Goal: Task Accomplishment & Management: Manage account settings

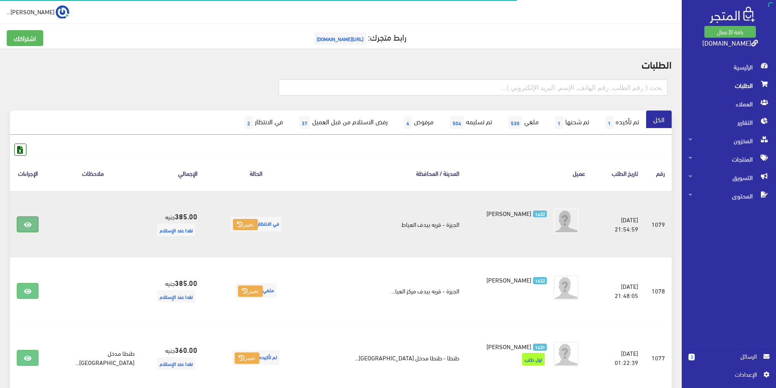
click at [31, 225] on icon at bounding box center [28, 225] width 8 height 7
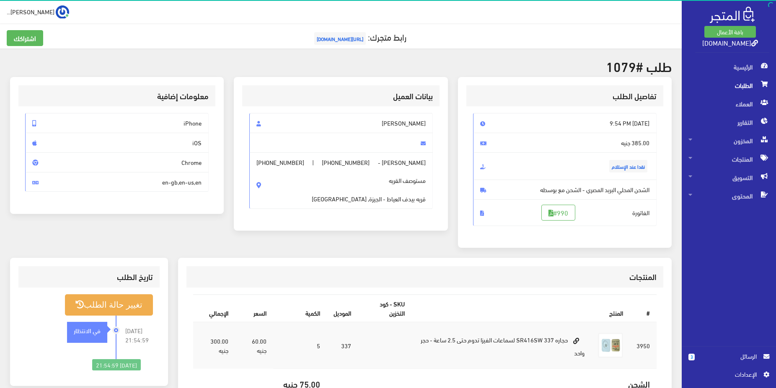
drag, startPoint x: 384, startPoint y: 182, endPoint x: 438, endPoint y: 184, distance: 54.1
click at [439, 185] on div "محمد احمد محمود عادل محمد محمود احمد - +201152981308 | +201152981308 مستوصف الق…" at bounding box center [340, 164] width 197 height 116
click at [431, 186] on span "محمد محمود احمد - +201152981308 | +201152981308 مستوصف القريه قريه بيدف العياط …" at bounding box center [341, 181] width 184 height 57
click at [380, 198] on span "مستوصف القريه قريه بيدف العياط - الجيزة, مصر" at bounding box center [369, 185] width 114 height 36
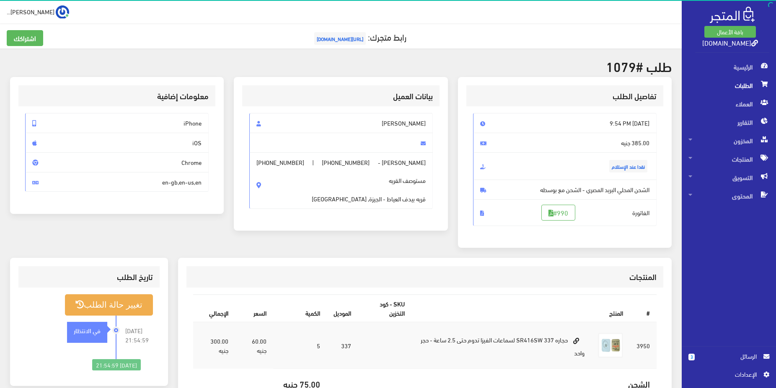
click at [390, 201] on span "مستوصف القريه قريه بيدف العياط - الجيزة, مصر" at bounding box center [369, 185] width 114 height 36
click at [420, 200] on span "مستوصف القريه قريه بيدف العياط - الجيزة, مصر" at bounding box center [369, 185] width 114 height 36
click at [414, 200] on span "مستوصف القريه قريه بيدف العياط - الجيزة, مصر" at bounding box center [369, 185] width 114 height 36
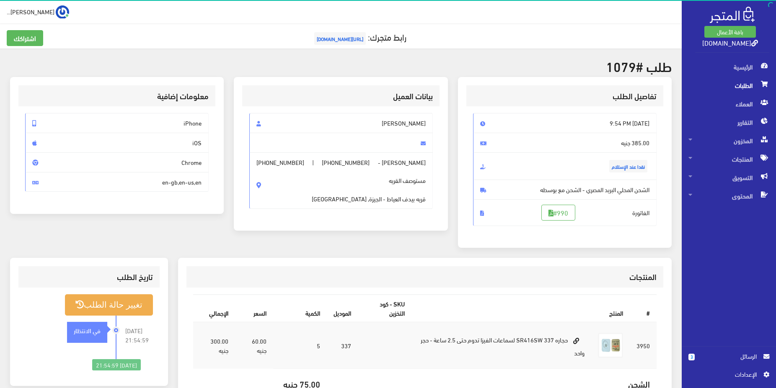
click at [414, 200] on span "مستوصف القريه قريه بيدف العياط - الجيزة, مصر" at bounding box center [369, 185] width 114 height 36
click at [399, 200] on span "مستوصف القريه قريه بيدف العياط - الجيزة, مصر" at bounding box center [369, 185] width 114 height 36
click at [414, 199] on span "مستوصف القريه قريه بيدف العياط - الجيزة, مصر" at bounding box center [369, 185] width 114 height 36
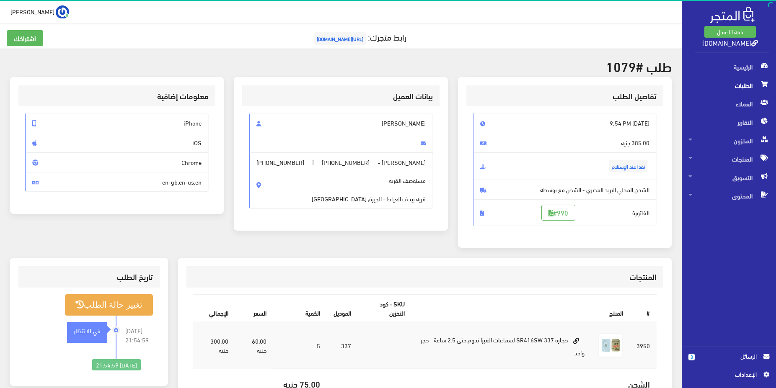
click at [421, 198] on span "مستوصف القريه قريه بيدف العياط - الجيزة, مصر" at bounding box center [369, 185] width 114 height 36
click at [391, 201] on span "مستوصف القريه قريه بيدف العياط - الجيزة, مصر" at bounding box center [369, 185] width 114 height 36
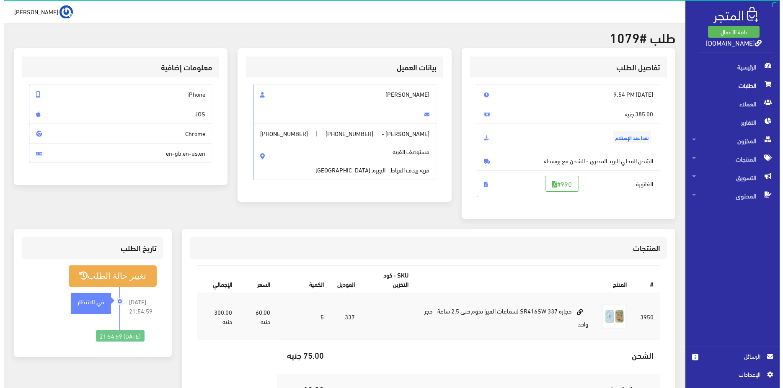
scroll to position [43, 0]
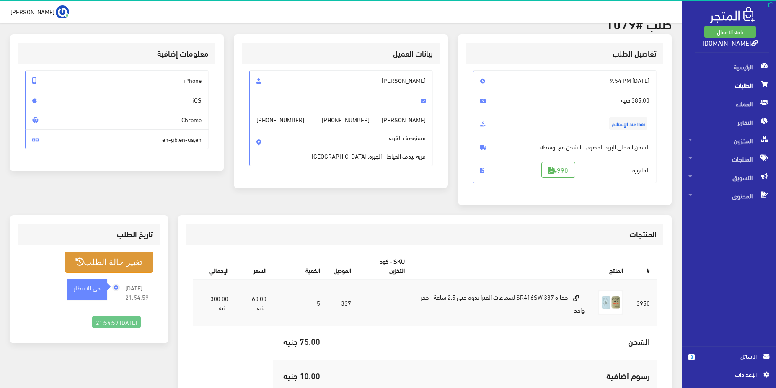
click at [124, 269] on button "تغيير حالة الطلب" at bounding box center [109, 262] width 88 height 21
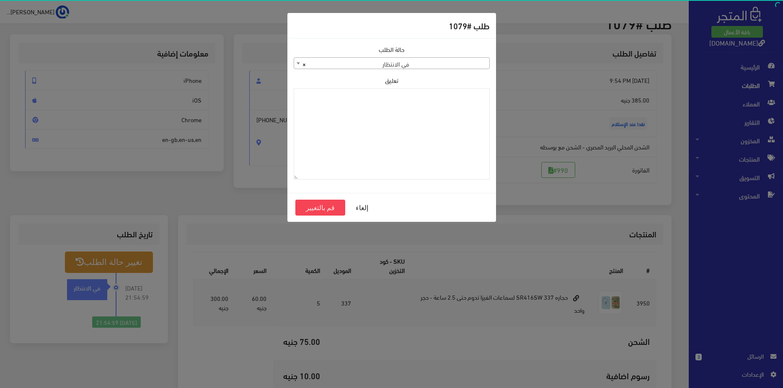
click at [376, 59] on span "× في الانتظار" at bounding box center [391, 64] width 195 height 12
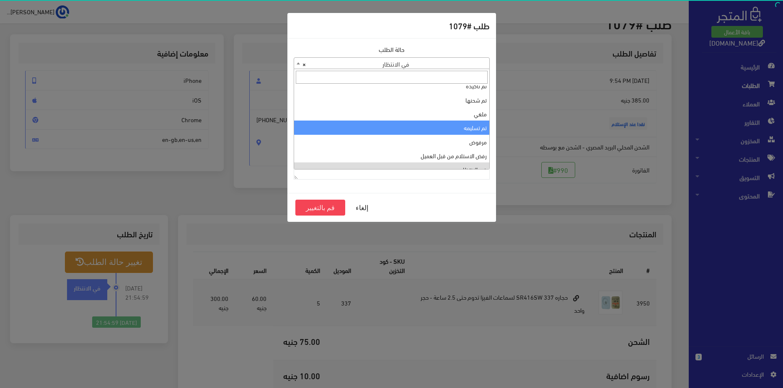
scroll to position [0, 0]
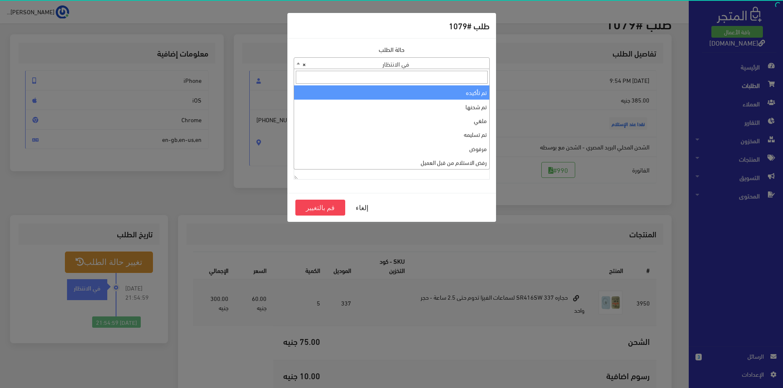
select select "1"
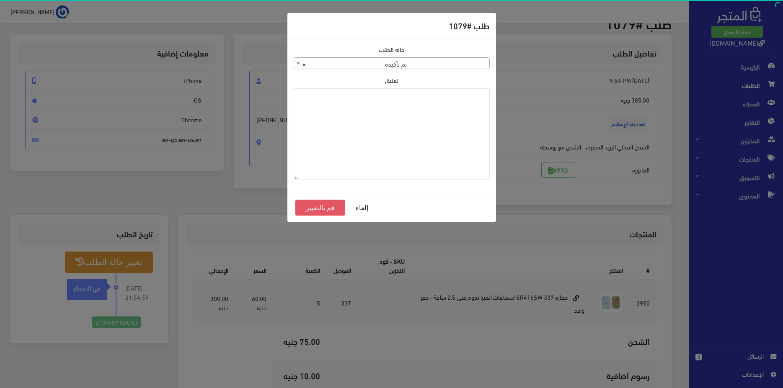
click at [330, 208] on button "قم بالتغيير" at bounding box center [320, 208] width 50 height 16
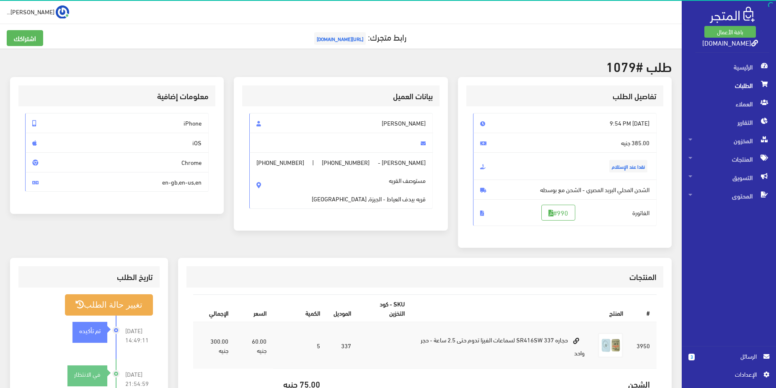
click at [733, 89] on span "الطلبات" at bounding box center [728, 85] width 81 height 18
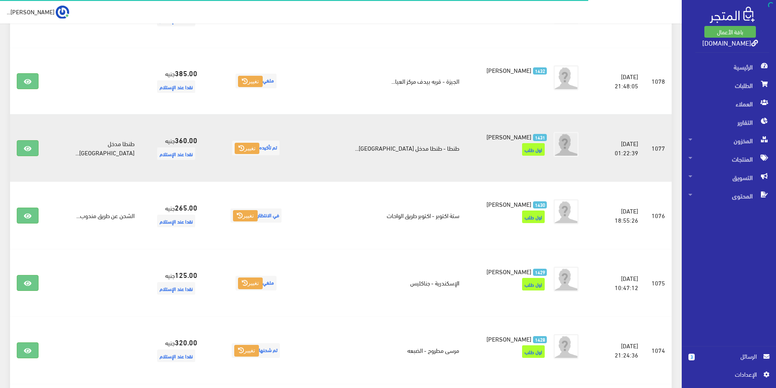
scroll to position [214, 0]
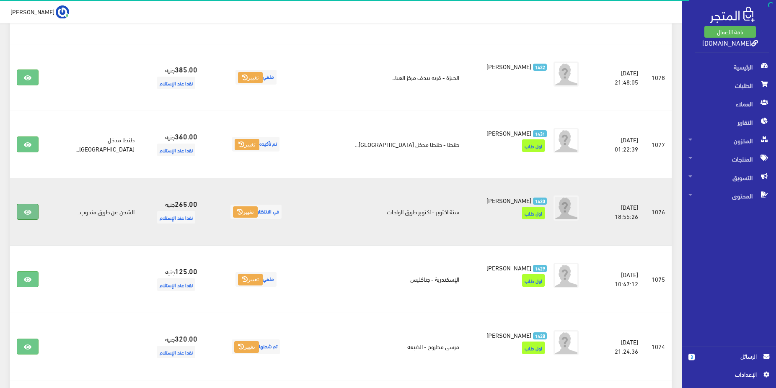
click at [23, 214] on link at bounding box center [28, 212] width 22 height 16
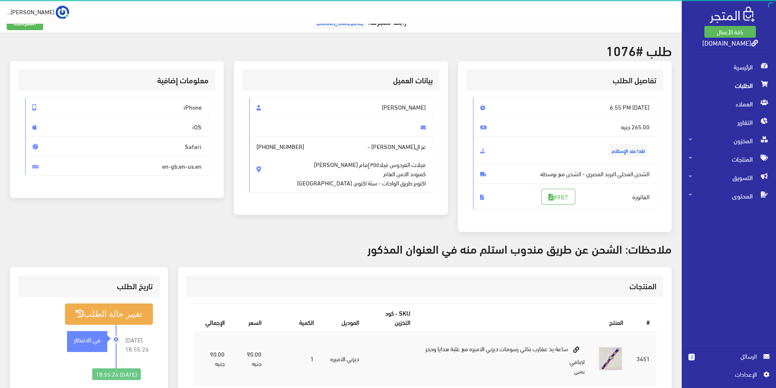
scroll to position [85, 0]
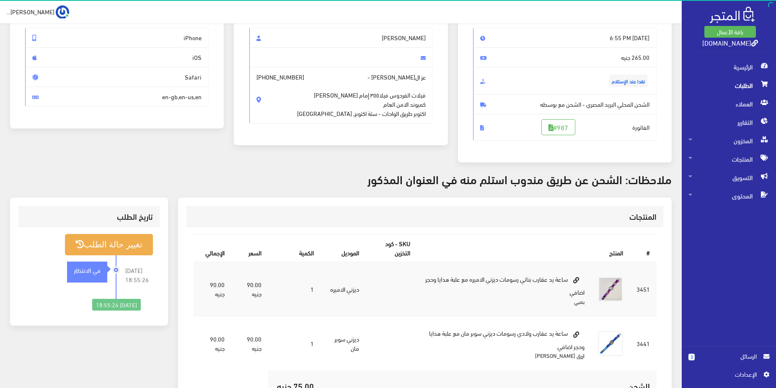
click at [734, 88] on span "الطلبات" at bounding box center [728, 85] width 81 height 18
